Goal: Task Accomplishment & Management: Use online tool/utility

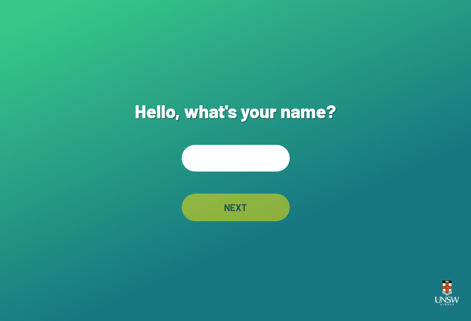
click at [272, 155] on input "text" at bounding box center [236, 158] width 108 height 27
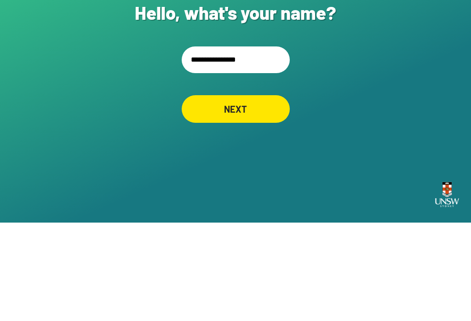
type input "**********"
click at [268, 194] on div "NEXT" at bounding box center [235, 207] width 105 height 27
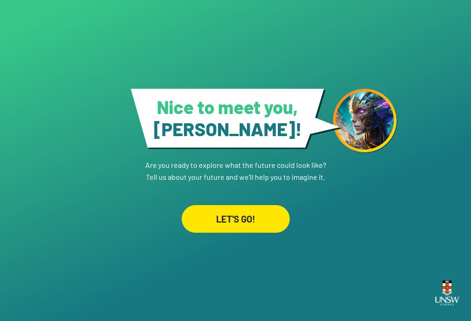
click at [246, 205] on div "LET'S GO!" at bounding box center [236, 219] width 108 height 28
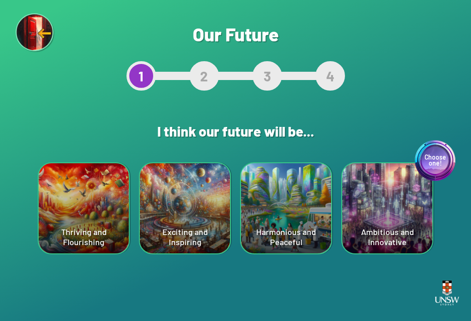
click at [388, 238] on div "Choose one! Ambitious and Innovative" at bounding box center [387, 208] width 90 height 90
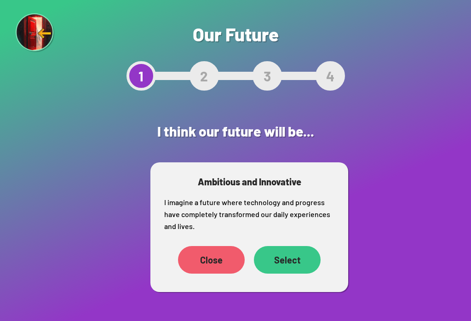
click at [297, 242] on div "Close Select" at bounding box center [249, 259] width 170 height 37
click at [286, 261] on div "Select" at bounding box center [287, 260] width 67 height 28
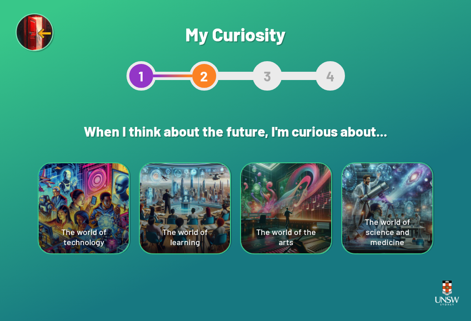
click at [97, 235] on div "The world of technology" at bounding box center [84, 208] width 90 height 90
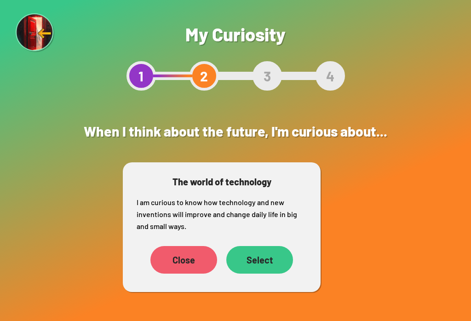
click at [264, 256] on div "Select" at bounding box center [259, 260] width 67 height 28
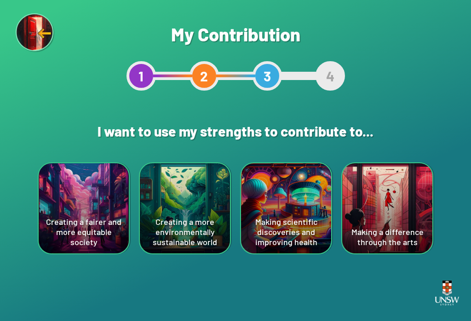
click at [275, 234] on div "Making scientific discoveries and improving health" at bounding box center [286, 208] width 90 height 90
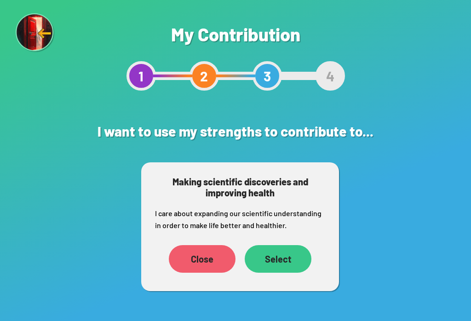
click at [276, 257] on div "Select" at bounding box center [278, 259] width 67 height 28
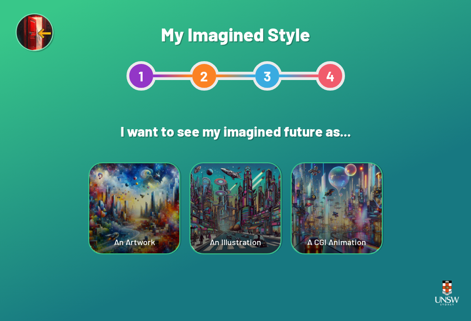
click at [338, 176] on div "A CGI Animation" at bounding box center [337, 208] width 90 height 90
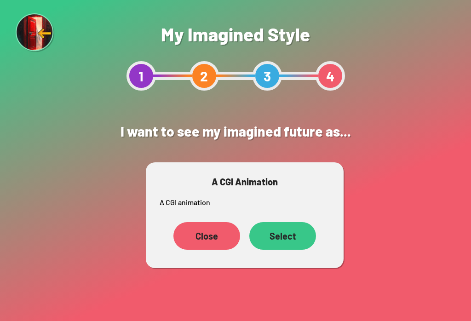
click at [293, 219] on div "Close Select" at bounding box center [245, 235] width 170 height 37
click at [290, 242] on div "Select" at bounding box center [282, 236] width 64 height 27
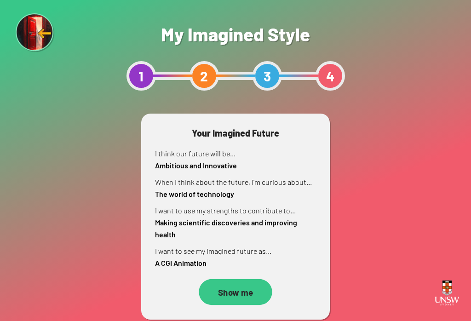
click at [229, 298] on div "Show me" at bounding box center [236, 292] width 74 height 26
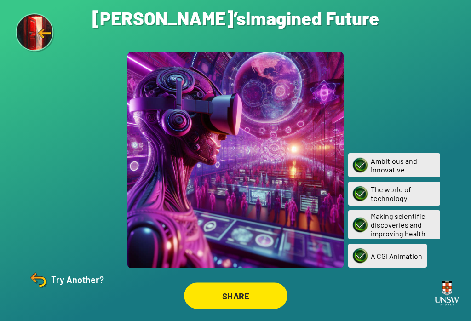
click at [243, 303] on div "SHARE" at bounding box center [235, 295] width 103 height 26
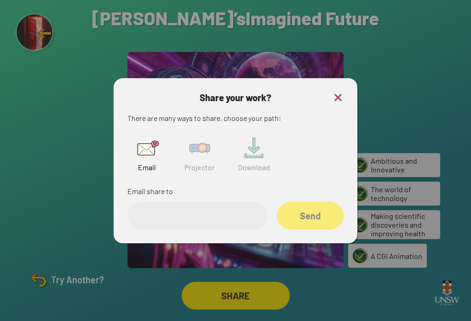
click at [208, 150] on img at bounding box center [199, 147] width 29 height 29
click at [237, 212] on input "text" at bounding box center [197, 216] width 140 height 28
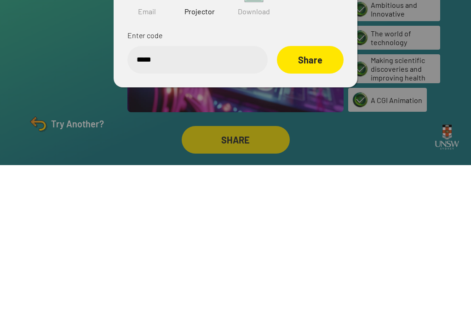
type input "******"
click at [315, 202] on div "Share" at bounding box center [310, 216] width 67 height 28
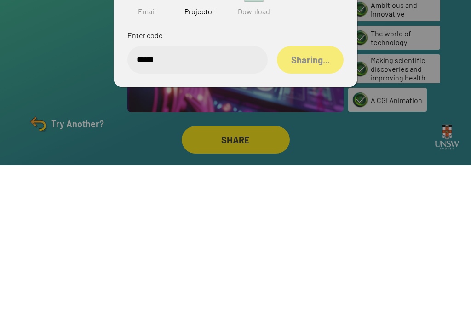
scroll to position [14, 0]
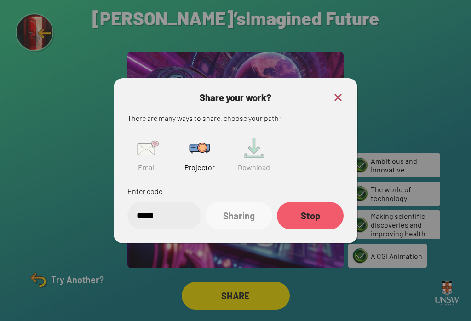
click at [253, 213] on div "Sharing" at bounding box center [239, 216] width 67 height 28
click at [342, 93] on img at bounding box center [337, 97] width 11 height 11
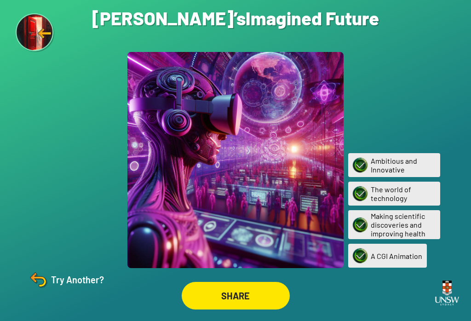
click at [404, 158] on div "Ambitious and Innovative" at bounding box center [394, 165] width 92 height 24
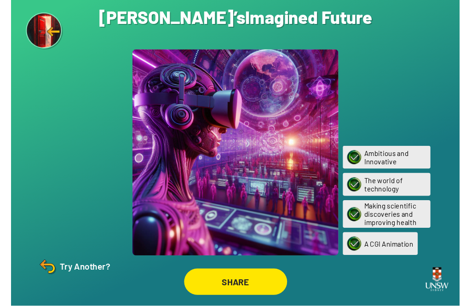
scroll to position [0, 0]
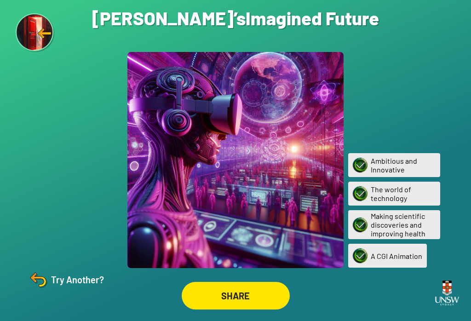
click at [121, 29] on h1 "[PERSON_NAME]’s Imagined Future" at bounding box center [235, 18] width 287 height 22
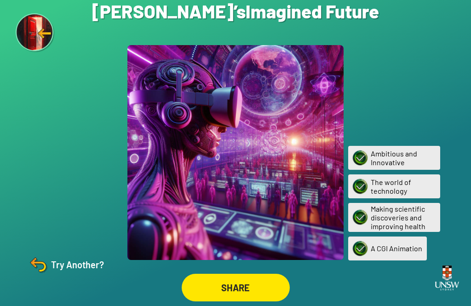
scroll to position [29, 0]
click at [65, 270] on div "Try Another?" at bounding box center [65, 264] width 77 height 22
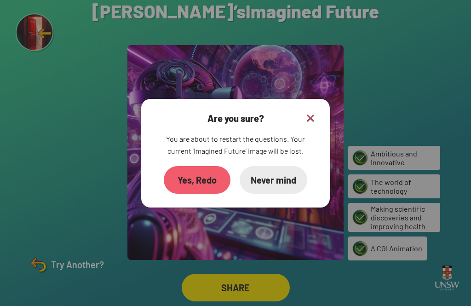
click at [313, 113] on img at bounding box center [310, 118] width 11 height 11
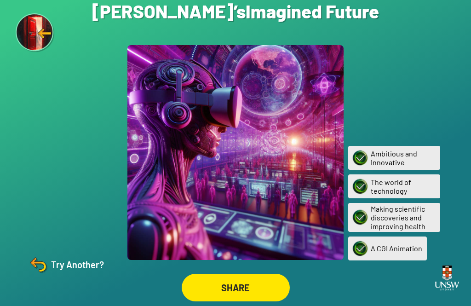
scroll to position [0, 0]
